Goal: Task Accomplishment & Management: Complete application form

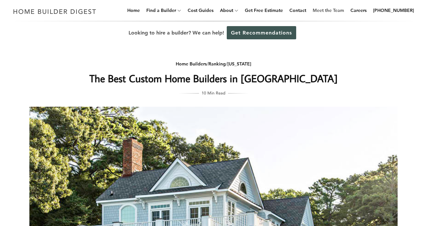
click at [331, 11] on link "Meet the Team" at bounding box center [328, 10] width 36 height 21
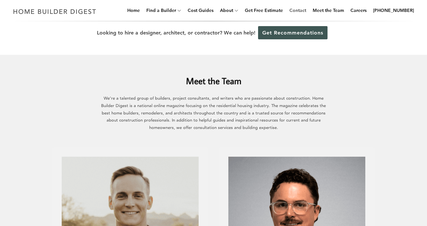
click at [306, 13] on link "Contact" at bounding box center [298, 10] width 22 height 21
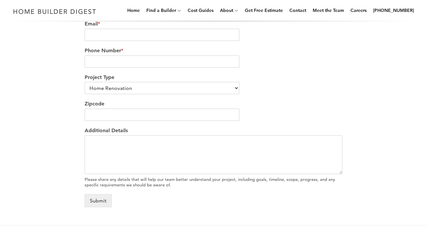
scroll to position [236, 0]
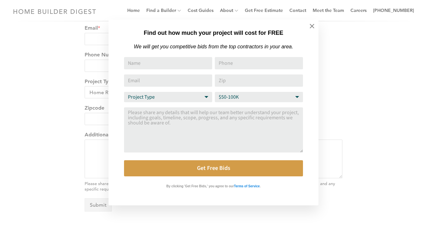
click at [155, 62] on input "Name" at bounding box center [168, 63] width 88 height 12
type input "michael pilgrim"
type input "14045038140"
type input "perfectshotfilmingllc@gmail.com"
type input "23451"
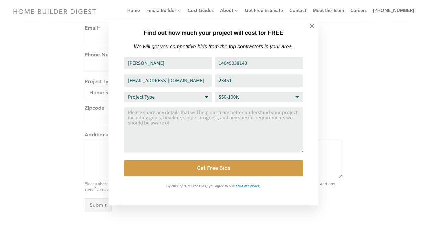
click at [174, 98] on select "Project Type Home Remodel Home Build Commercial Improvement Home Addition Other" at bounding box center [168, 97] width 88 height 10
select select "Other"
click at [176, 136] on textarea "Comment or Message" at bounding box center [213, 130] width 179 height 45
paste textarea "Hello, My name is Mike Pilgrim. I'm the owner of Perfect Shot Filming, a media …"
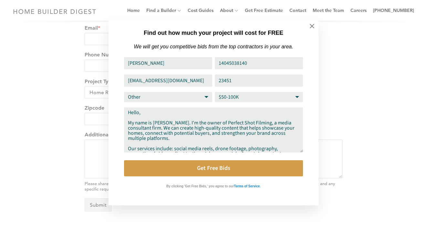
scroll to position [41, 0]
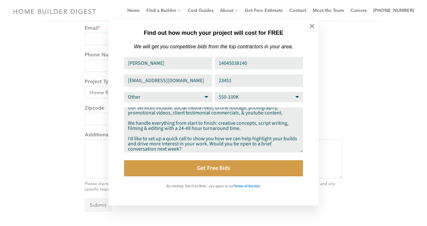
click at [176, 136] on textarea "Hello, My name is Mike Pilgrim. I'm the owner of Perfect Shot Filming, a media …" at bounding box center [213, 130] width 179 height 45
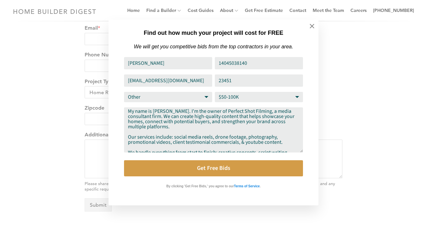
scroll to position [1, 0]
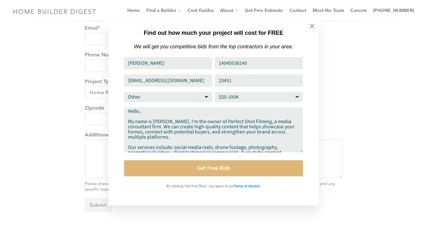
type textarea "Hello, My name is Mike Pilgrim. I'm the owner of Perfect Shot Filming, a media …"
click at [211, 174] on button "Get Free Bids" at bounding box center [213, 168] width 179 height 16
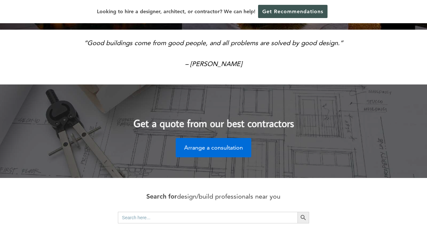
scroll to position [185, 0]
